Goal: Information Seeking & Learning: Learn about a topic

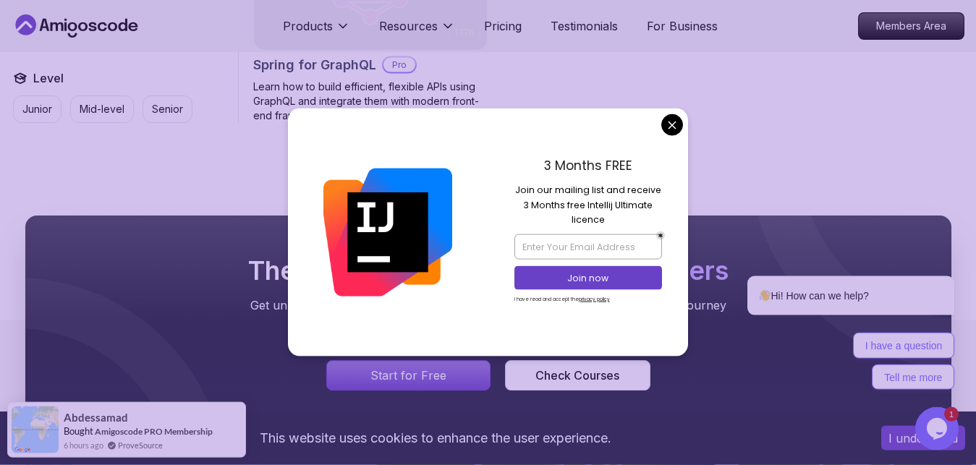
scroll to position [1579, 0]
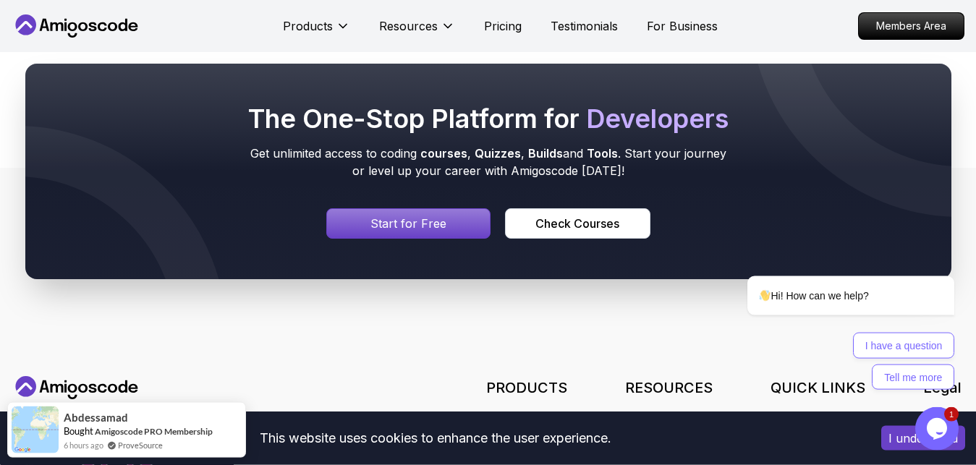
scroll to position [1849, 0]
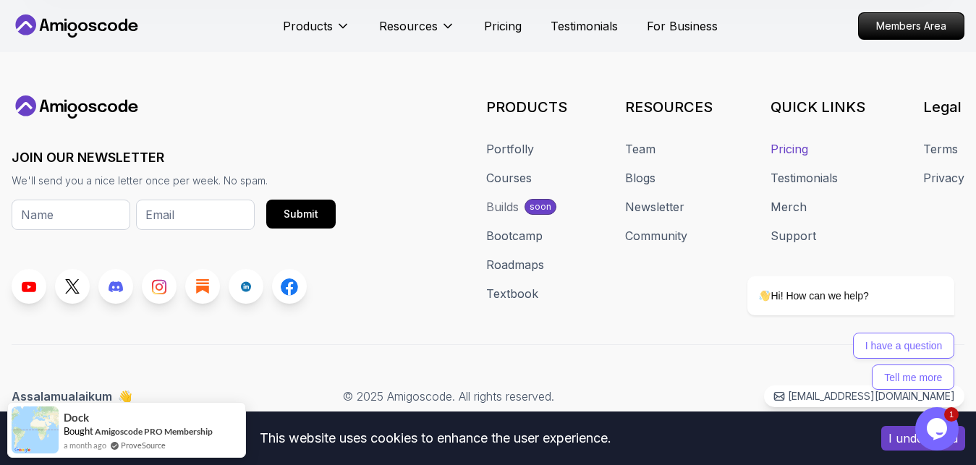
click at [793, 142] on link "Pricing" at bounding box center [790, 148] width 38 height 17
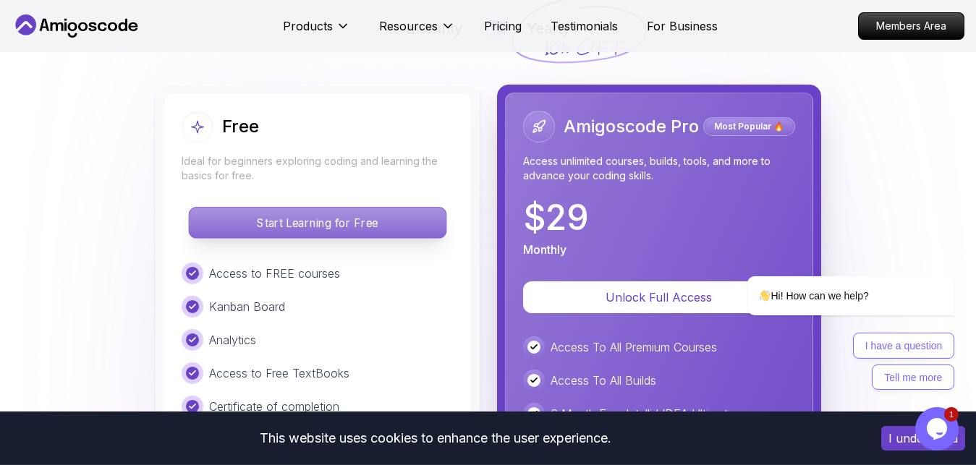
scroll to position [3338, 0]
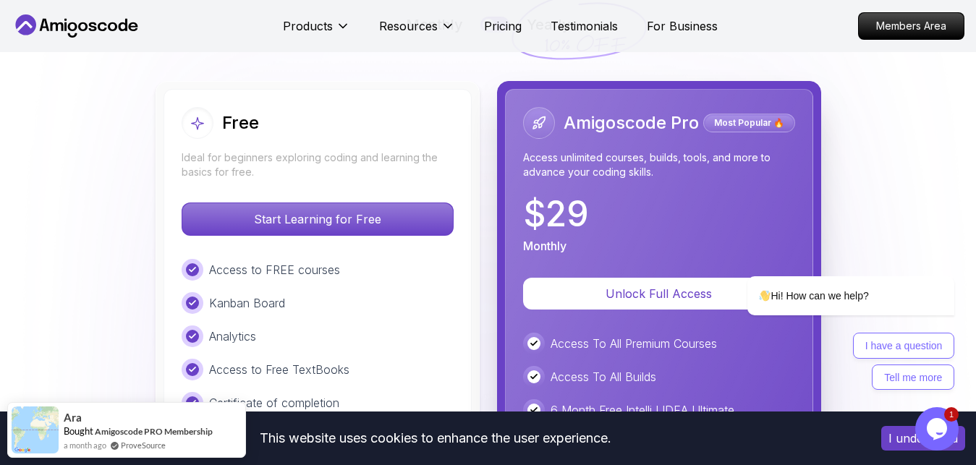
click at [352, 169] on p "Ideal for beginners exploring coding and learning the basics for free." at bounding box center [318, 164] width 272 height 29
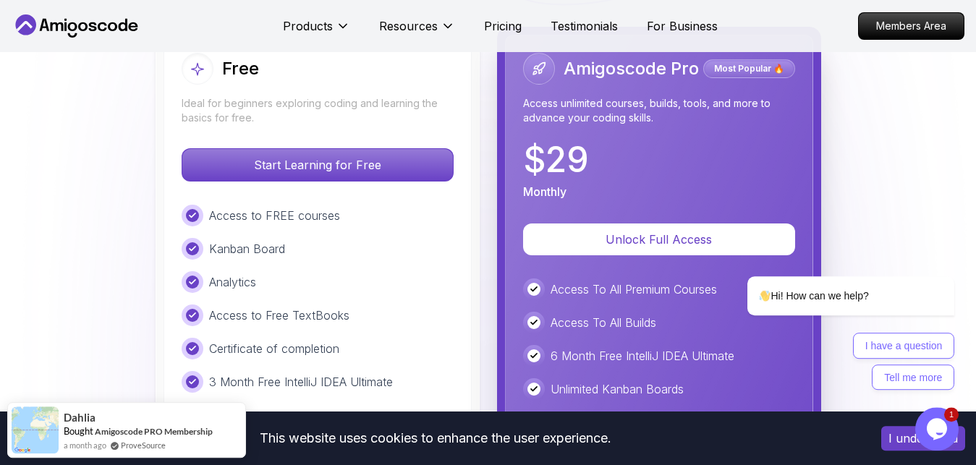
scroll to position [3387, 0]
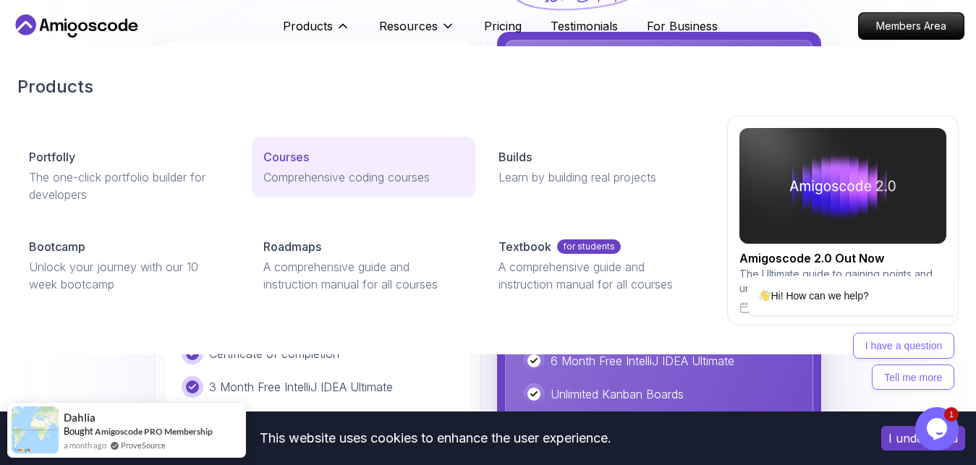
click at [298, 163] on p "Courses" at bounding box center [286, 156] width 46 height 17
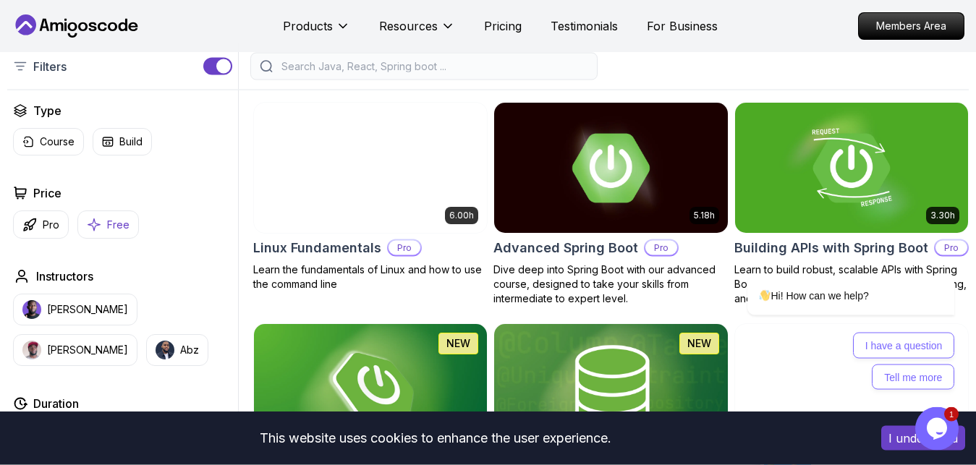
scroll to position [364, 0]
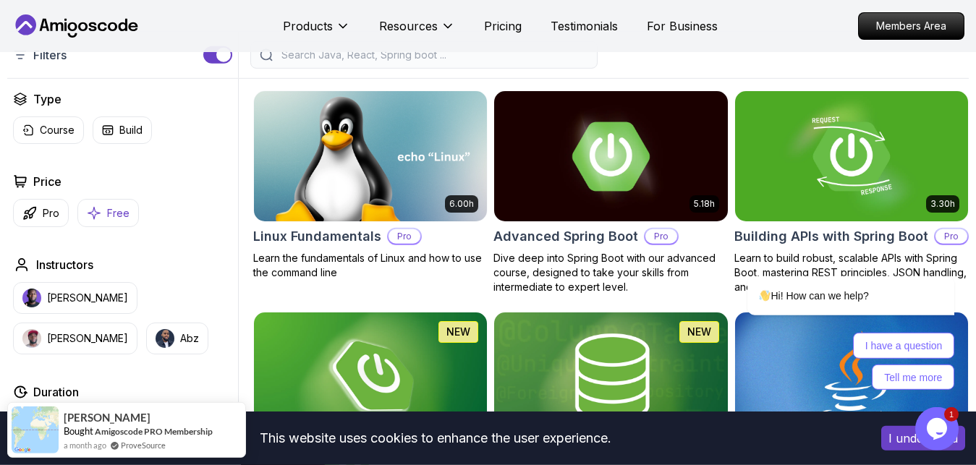
click at [106, 227] on button "Free" at bounding box center [108, 213] width 62 height 28
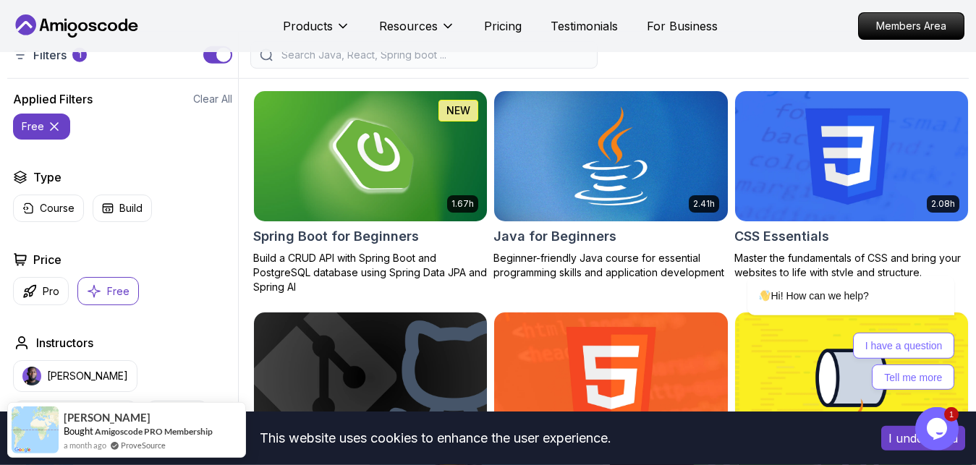
click at [565, 247] on h2 "Java for Beginners" at bounding box center [554, 236] width 123 height 20
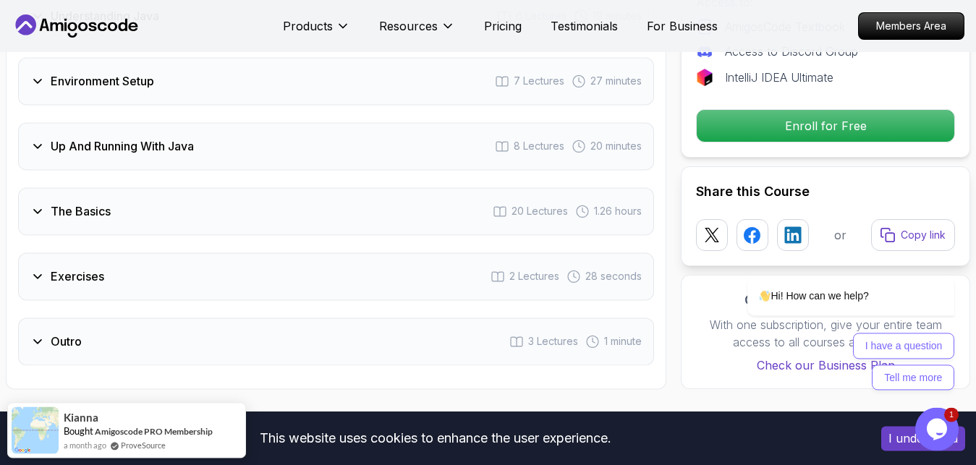
scroll to position [2386, 0]
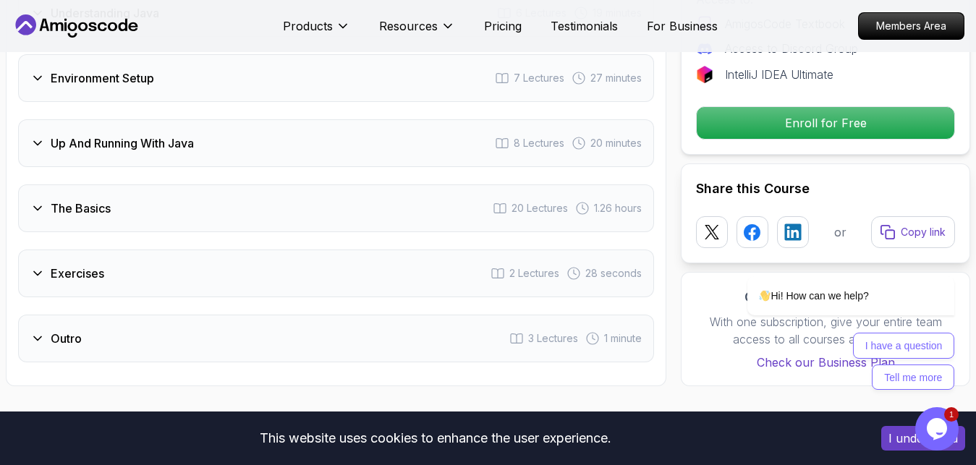
click at [245, 185] on div "The Basics 20 Lectures 1.26 hours" at bounding box center [336, 209] width 636 height 48
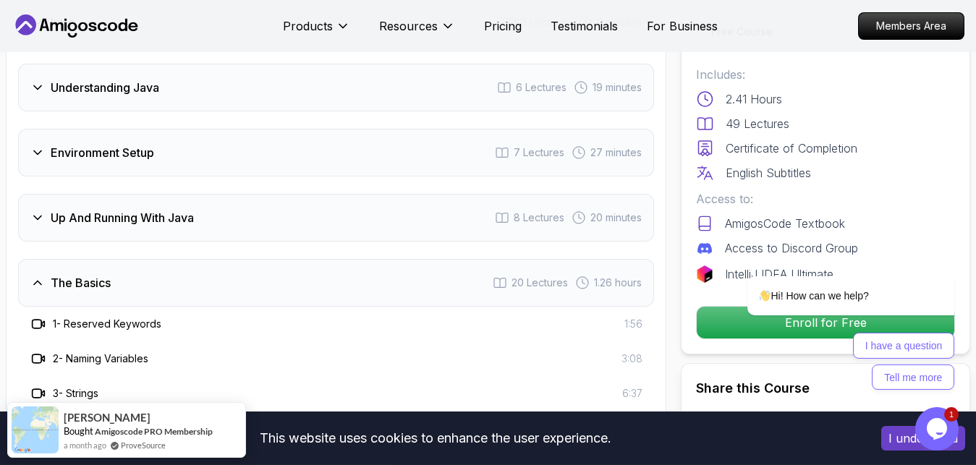
scroll to position [2203, 0]
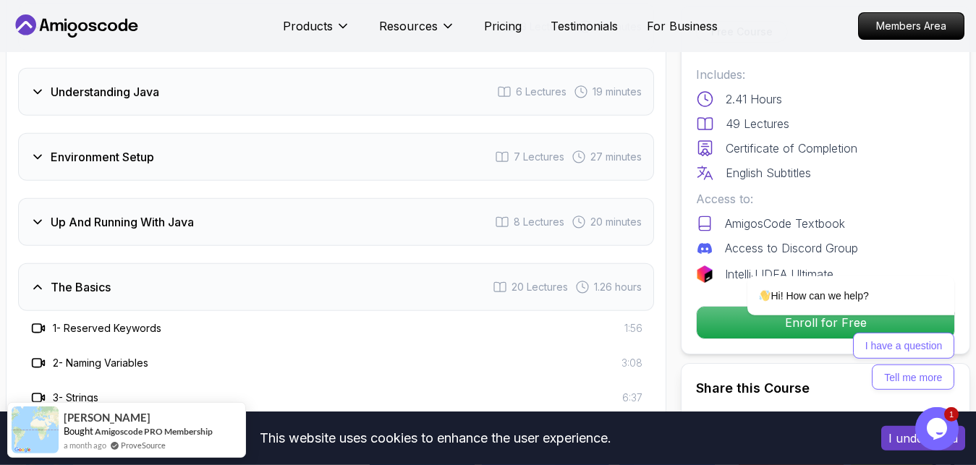
click at [245, 263] on div "The Basics 20 Lectures 1.26 hours" at bounding box center [336, 287] width 636 height 48
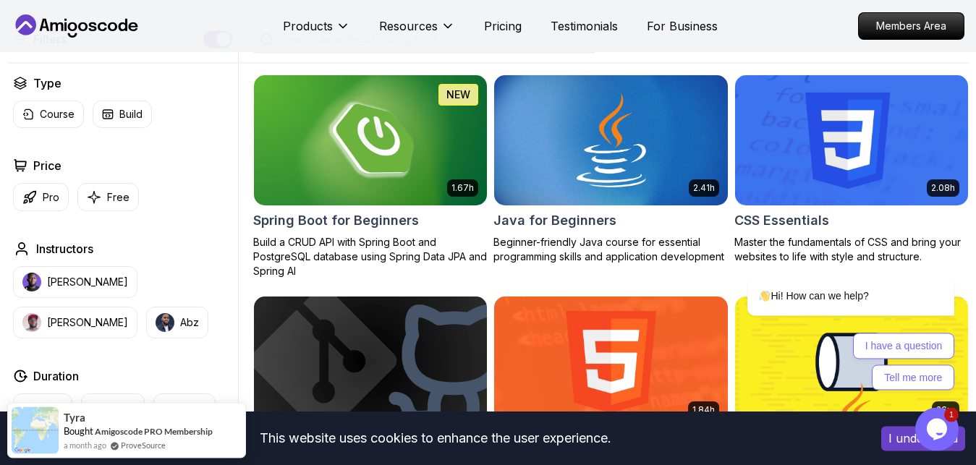
scroll to position [374, 0]
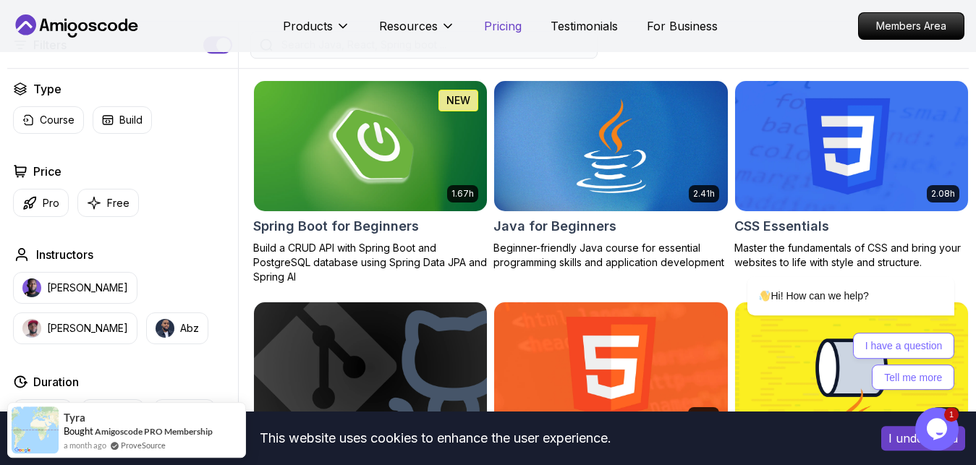
click at [499, 30] on p "Pricing" at bounding box center [503, 25] width 38 height 17
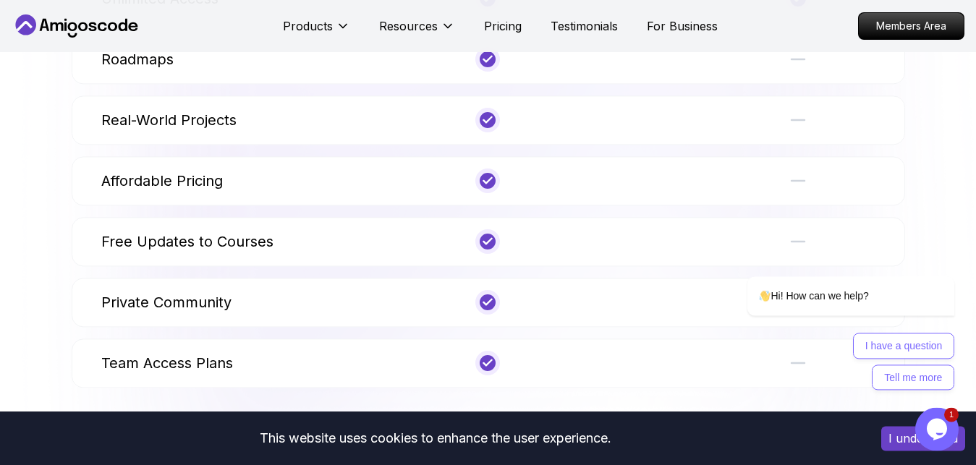
scroll to position [3595, 0]
